Goal: Task Accomplishment & Management: Manage account settings

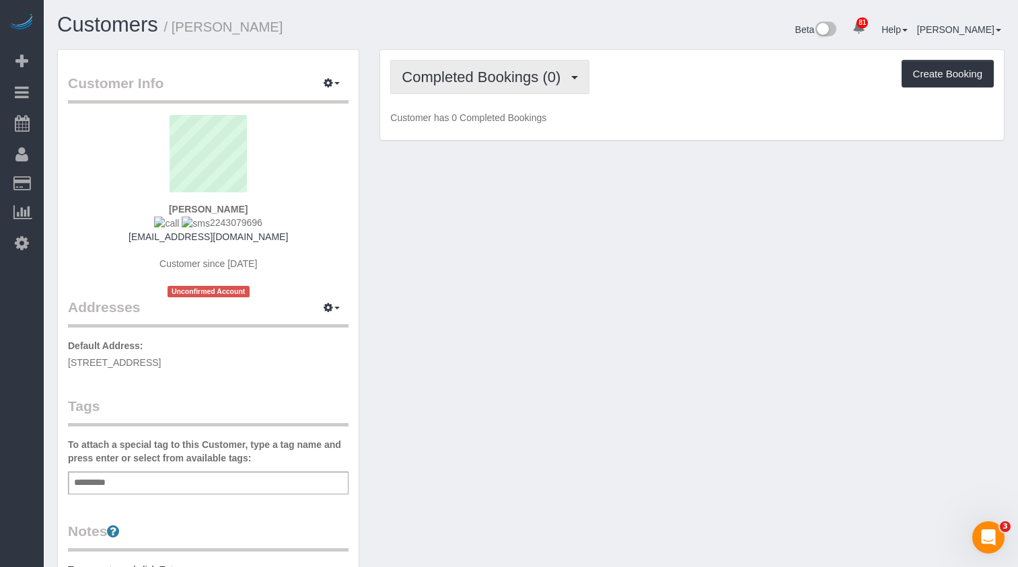
click at [522, 73] on span "Completed Bookings (0)" at bounding box center [484, 77] width 165 height 17
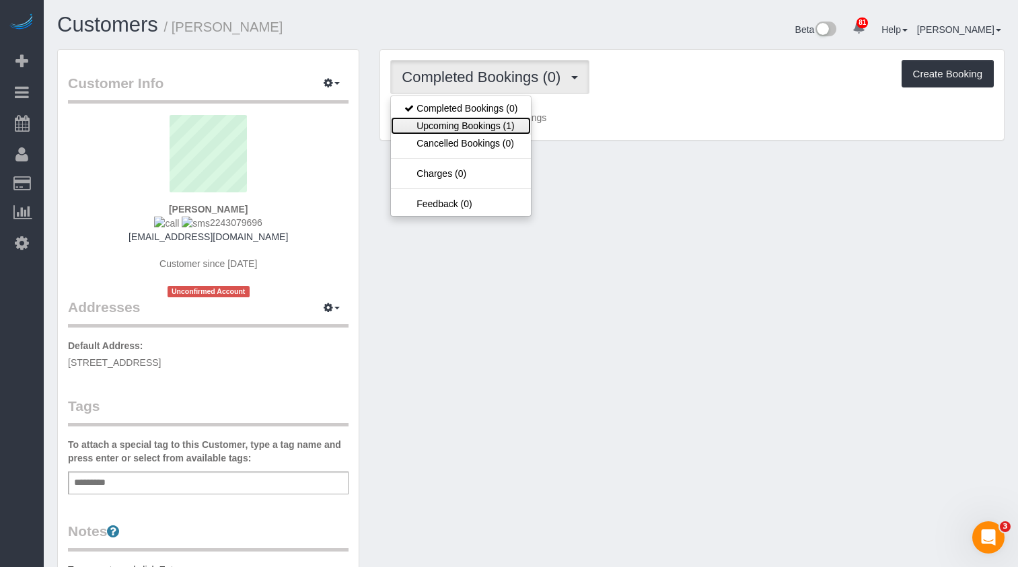
click at [507, 124] on link "Upcoming Bookings (1)" at bounding box center [461, 125] width 140 height 17
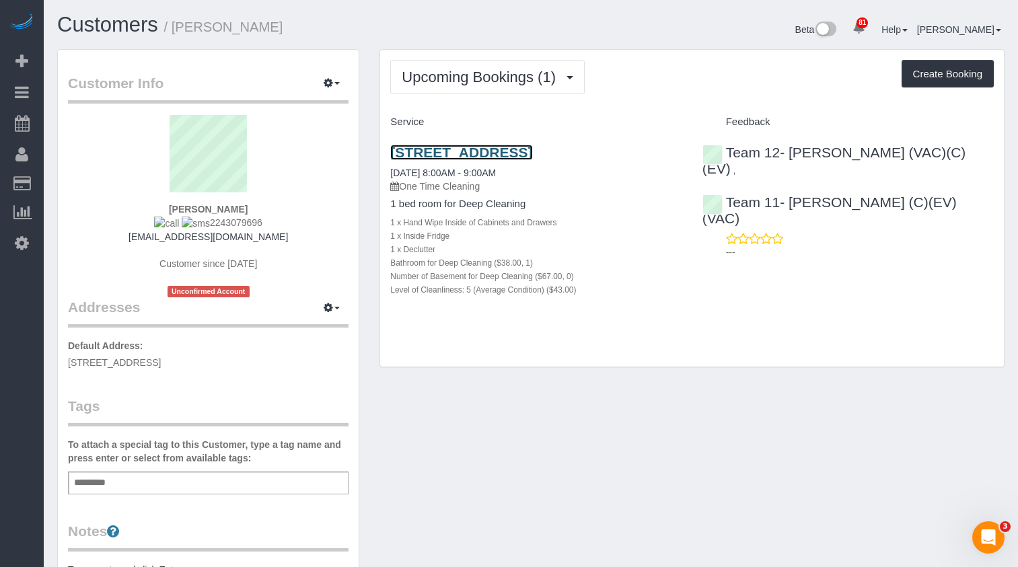
click at [413, 152] on link "1715 Chicago Avenue, 416s, Evanston, IL 60201" at bounding box center [461, 152] width 142 height 15
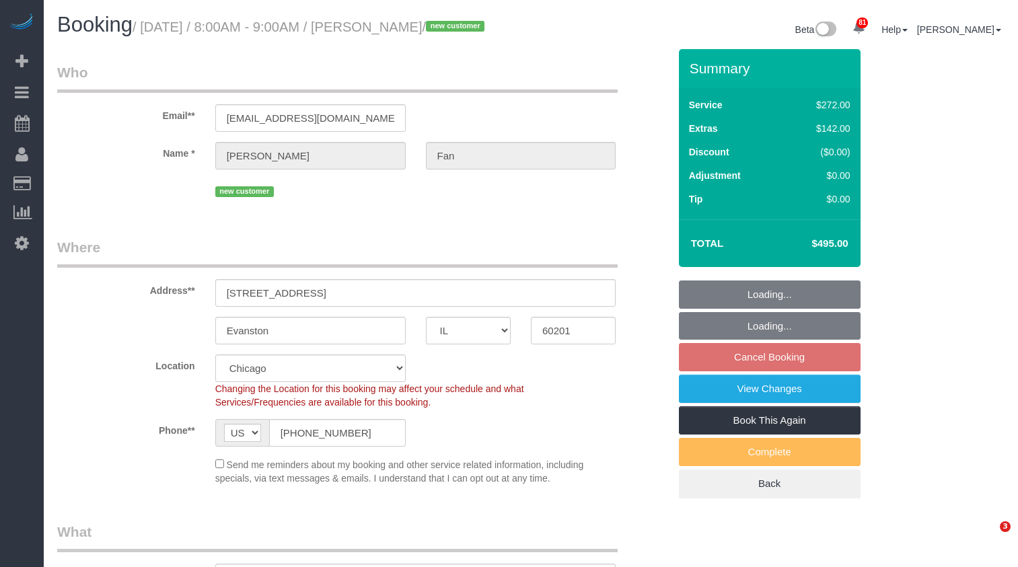
select select "IL"
select select "number:1"
select select "number:58"
select select "number:139"
select select "number:106"
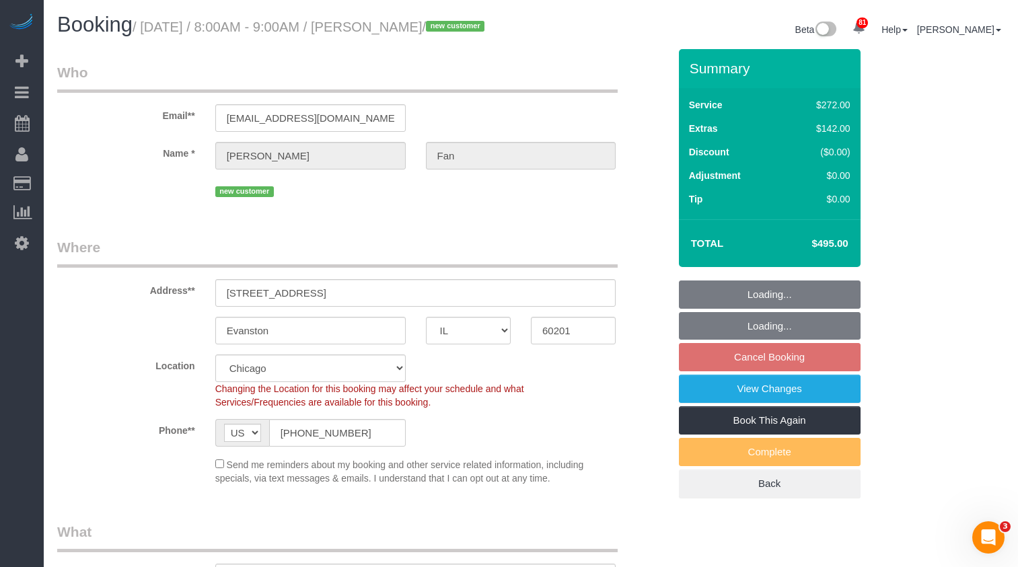
select select "spot1"
select select "object:1291"
select select "513"
select select "5"
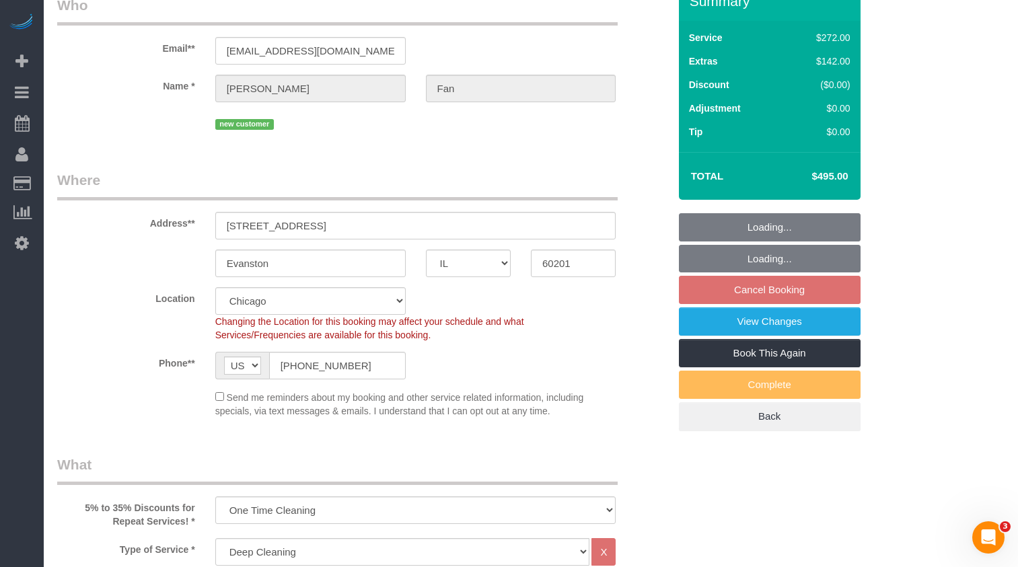
scroll to position [135, 0]
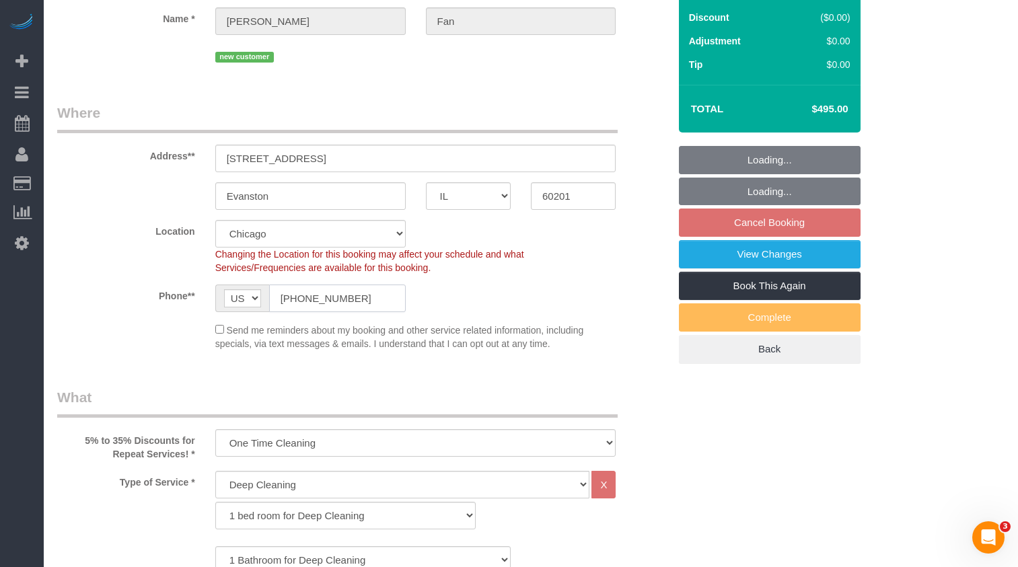
click at [333, 312] on input "[PHONE_NUMBER]" at bounding box center [337, 299] width 137 height 28
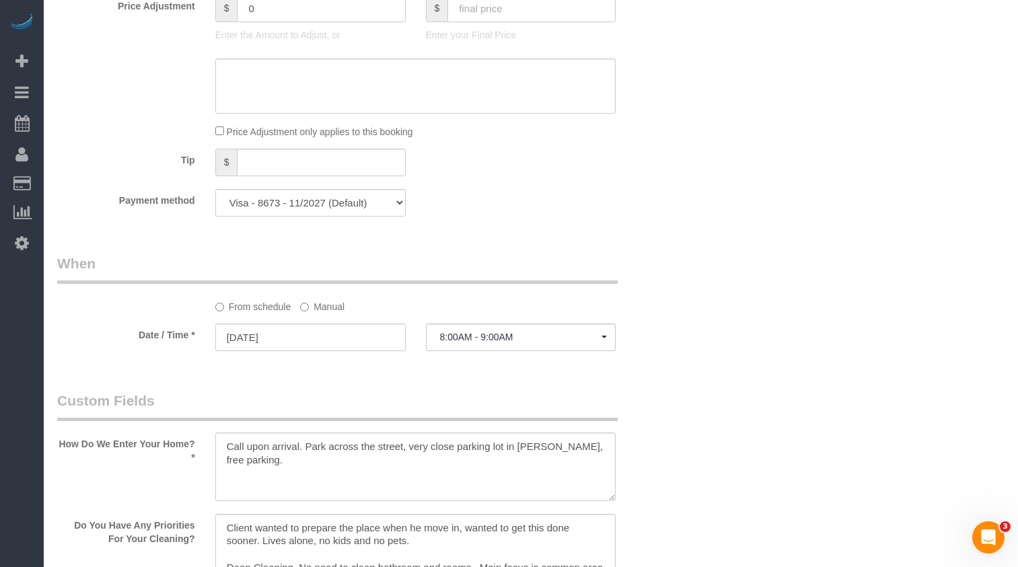
scroll to position [1439, 0]
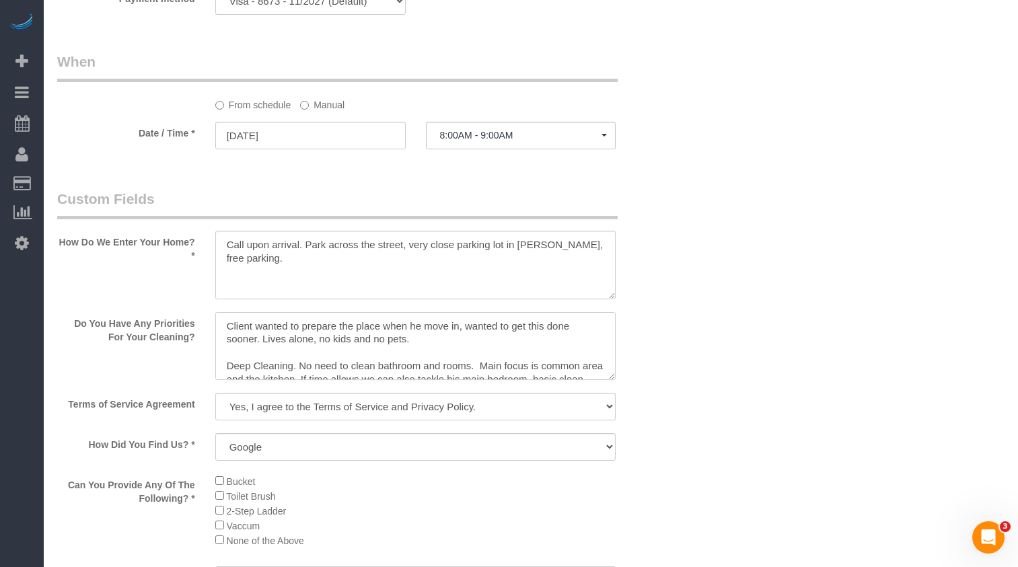
click at [342, 381] on textarea at bounding box center [415, 346] width 401 height 69
